Goal: Find specific page/section: Find specific page/section

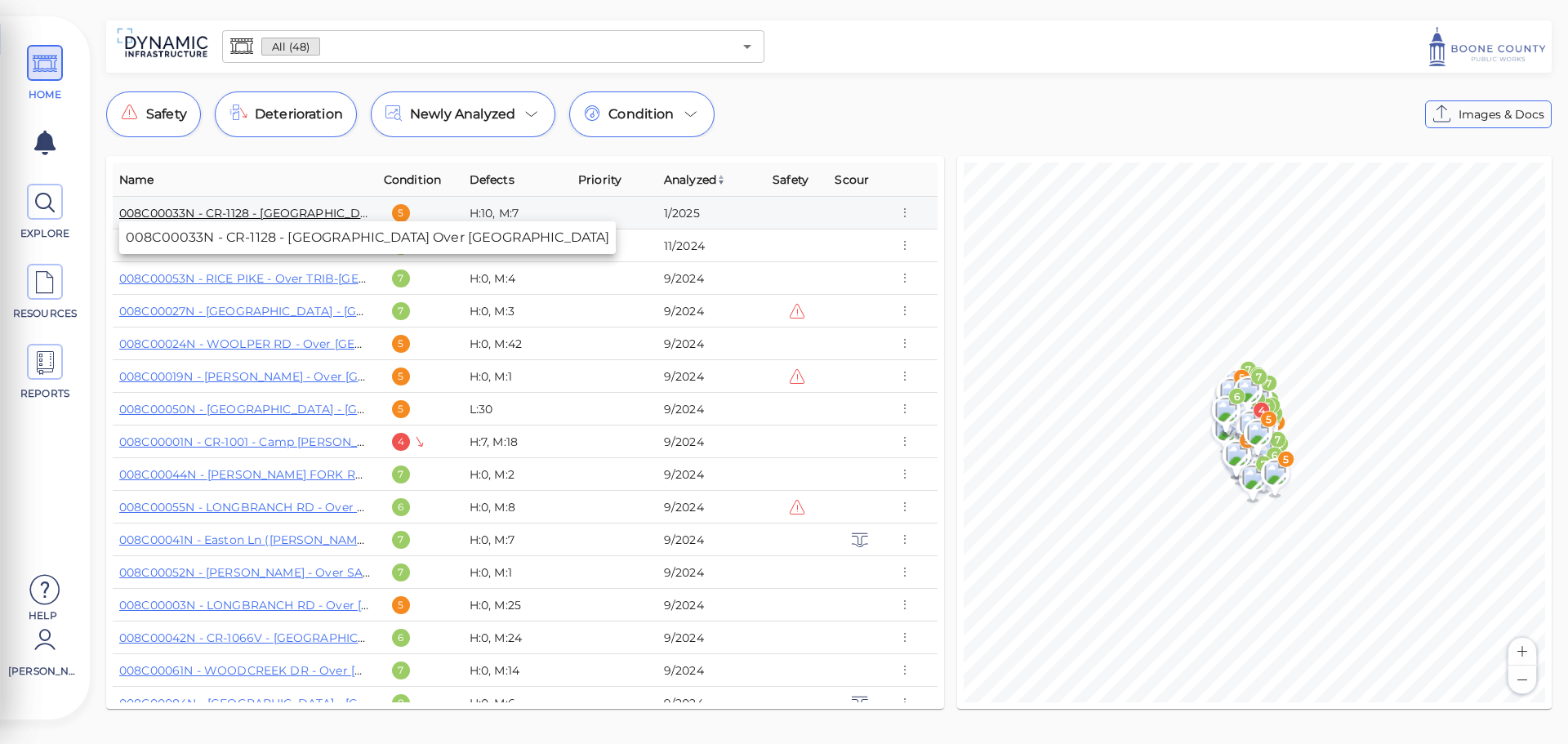
click at [284, 212] on link "008C00033N - CR-1128 - Salem Creek Road Over MCCOYS FORK" at bounding box center [334, 213] width 429 height 14
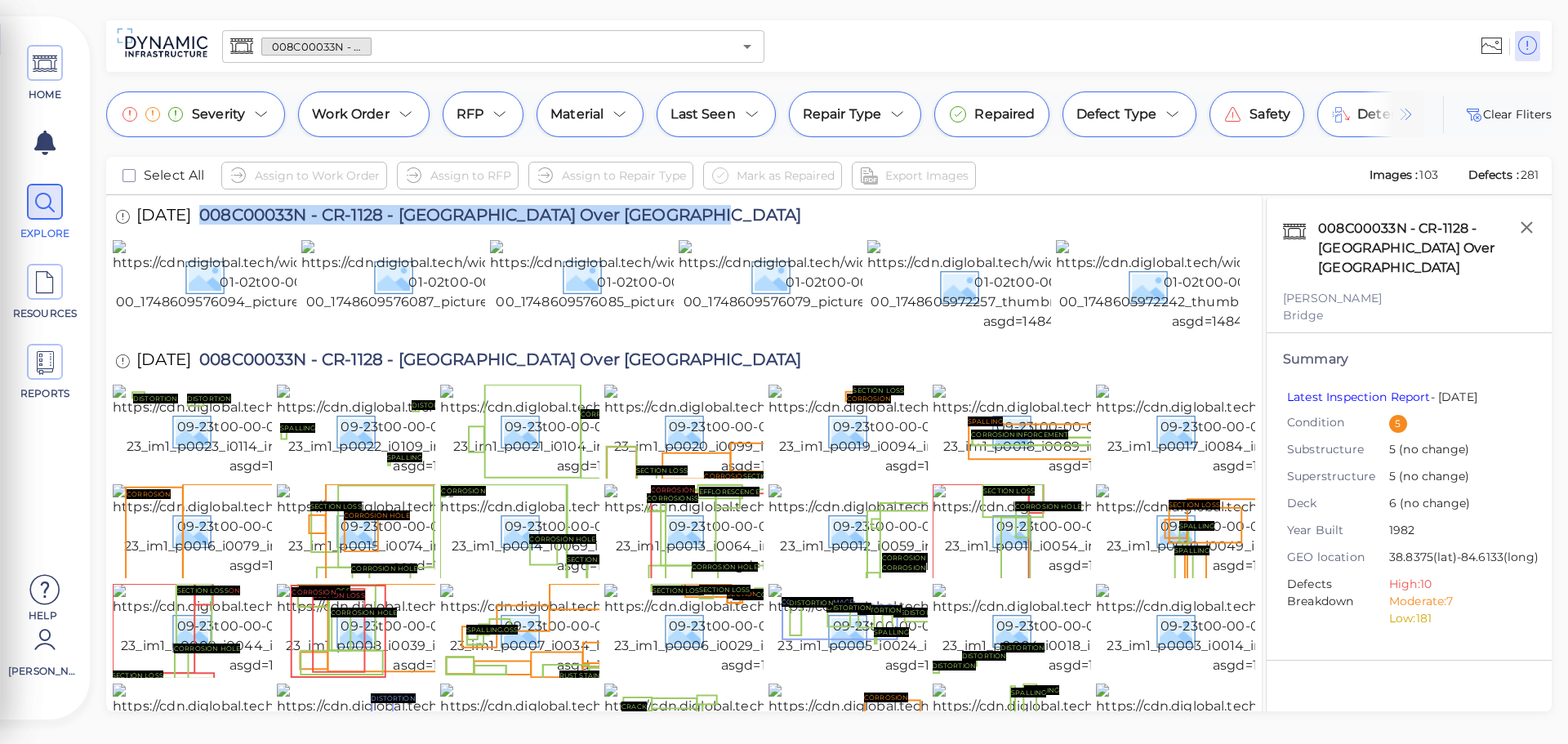
drag, startPoint x: 208, startPoint y: 213, endPoint x: 756, endPoint y: 205, distance: 548.1
click at [756, 205] on div "1/1/2025 008C00033N - CR-1128 - Salem Creek Road Over MCCOYS FORK" at bounding box center [475, 218] width 725 height 45
copy span "008C00033N - CR-1128 - Salem Creek Road Over MCCOYS FORK"
